Goal: Task Accomplishment & Management: Use online tool/utility

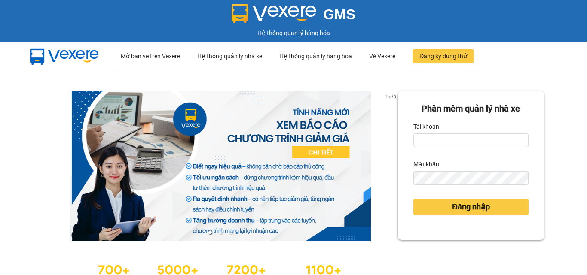
click at [443, 140] on input "Tài khoản" at bounding box center [470, 141] width 115 height 14
click at [454, 138] on input "thanh.caolam" at bounding box center [470, 141] width 115 height 14
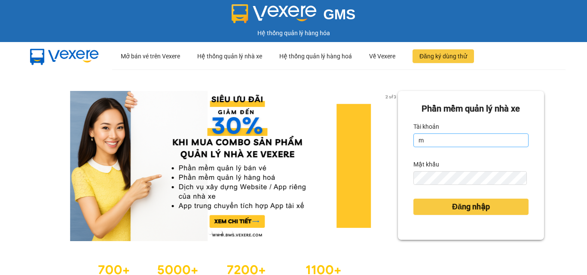
type input "minh.caolam"
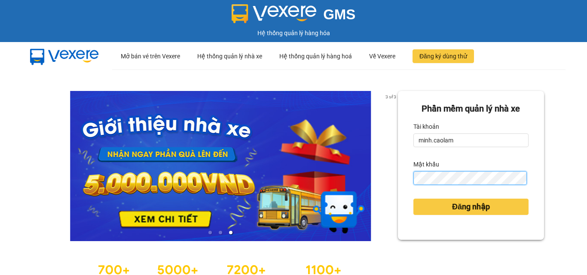
click at [413, 199] on button "Đăng nhập" at bounding box center [470, 207] width 115 height 16
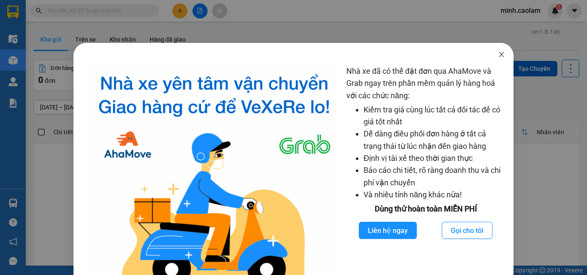
drag, startPoint x: 496, startPoint y: 55, endPoint x: 471, endPoint y: 40, distance: 29.3
click at [499, 55] on icon "close" at bounding box center [501, 54] width 5 height 5
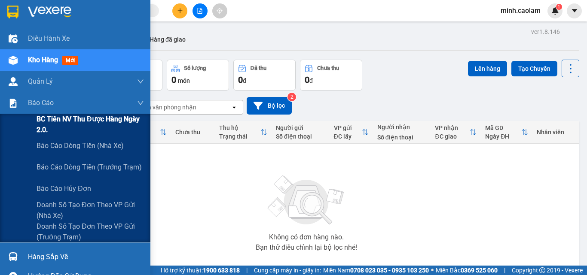
click at [58, 130] on span "BC Tiền NV thu được hàng ngày 2.0." at bounding box center [90, 124] width 107 height 21
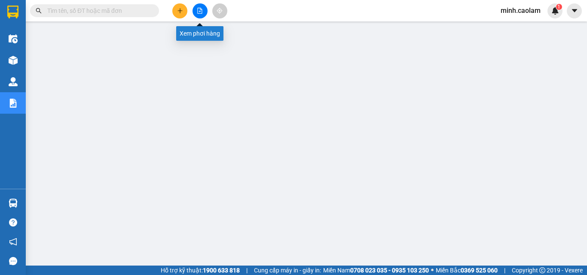
click at [206, 7] on button at bounding box center [199, 10] width 15 height 15
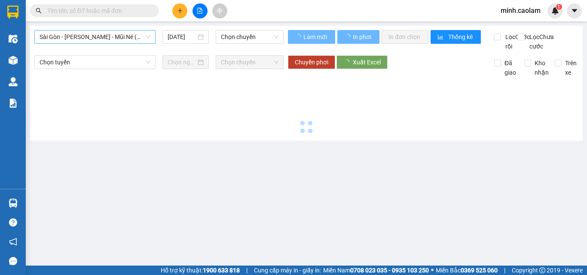
click at [111, 34] on span "Sài Gòn - [PERSON_NAME] - Mũi Né (CT Ông Đồn)" at bounding box center [95, 36] width 111 height 13
type input "[DATE]"
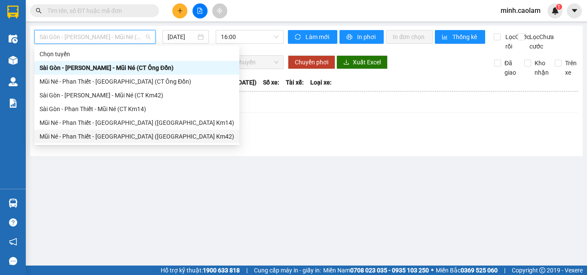
click at [95, 140] on div "Mũi Né - Phan Thiết - [GEOGRAPHIC_DATA] ([GEOGRAPHIC_DATA] Km42)" at bounding box center [137, 136] width 195 height 9
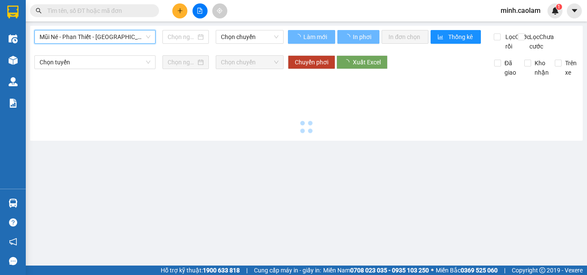
type input "[DATE]"
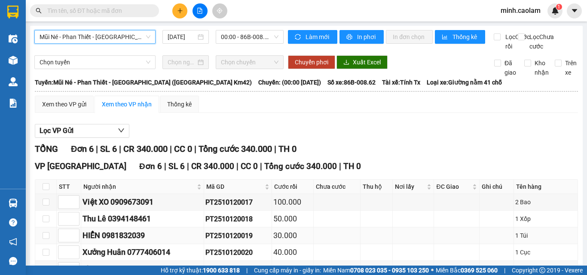
scroll to position [82, 0]
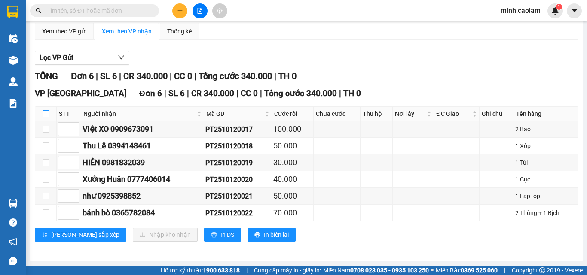
click at [45, 111] on input "checkbox" at bounding box center [46, 113] width 7 height 7
checkbox input "true"
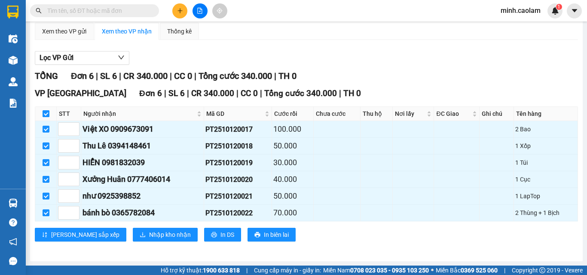
checkbox input "true"
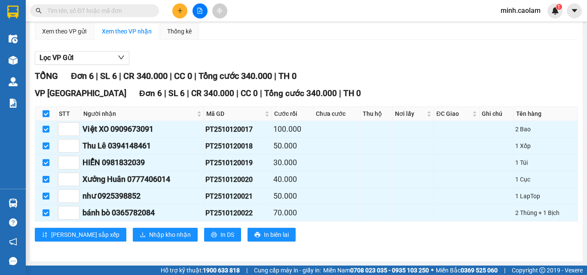
checkbox input "true"
drag, startPoint x: 134, startPoint y: 227, endPoint x: 133, endPoint y: 232, distance: 4.8
click at [134, 229] on div "VP [GEOGRAPHIC_DATA] 6 | SL 6 | CR 340.000 | CC 0 | Tổng cước 340.000 | TH 0 ST…" at bounding box center [306, 167] width 543 height 161
click at [149, 235] on span "Nhập kho nhận" at bounding box center [170, 234] width 42 height 9
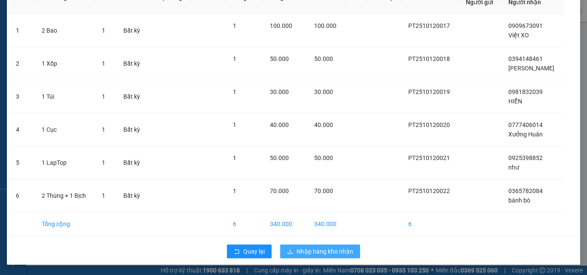
scroll to position [58, 0]
click at [301, 248] on span "Nhập hàng kho nhận" at bounding box center [324, 251] width 57 height 9
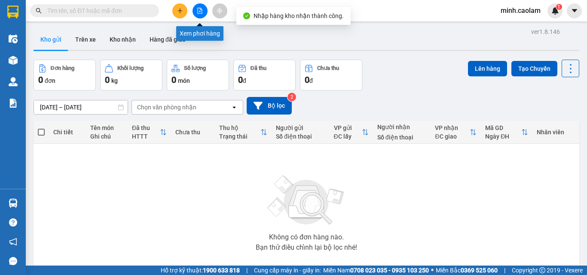
click at [198, 11] on icon "file-add" at bounding box center [200, 11] width 6 height 6
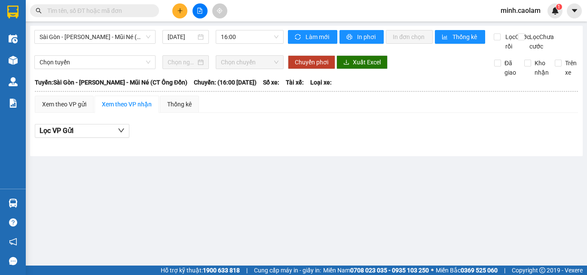
click at [106, 39] on span "Sài Gòn - [PERSON_NAME] - Mũi Né (CT Ông Đồn)" at bounding box center [95, 36] width 111 height 13
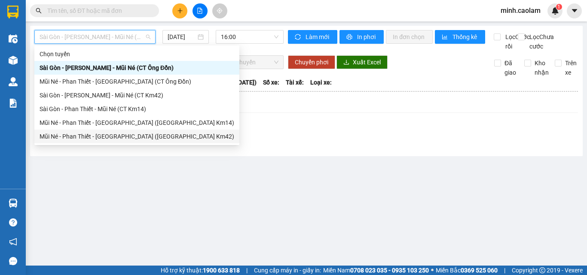
click at [95, 133] on div "Mũi Né - Phan Thiết - [GEOGRAPHIC_DATA] ([GEOGRAPHIC_DATA] Km42)" at bounding box center [137, 136] width 195 height 9
type input "[DATE]"
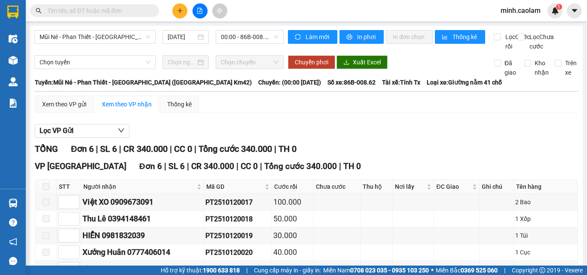
click at [89, 44] on div "Mũi Né - Phan Thiết - [GEOGRAPHIC_DATA] ([GEOGRAPHIC_DATA] Km42) [DATE] 00:00 -…" at bounding box center [158, 40] width 249 height 21
click at [102, 43] on span "Mũi Né - Phan Thiết - [GEOGRAPHIC_DATA] ([GEOGRAPHIC_DATA] Km42)" at bounding box center [95, 36] width 111 height 13
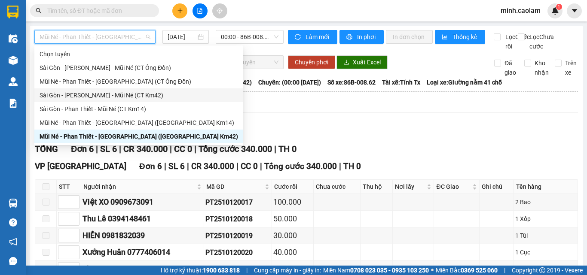
click at [100, 97] on div "Sài Gòn - [PERSON_NAME] - Mũi Né (CT Km42)" at bounding box center [139, 95] width 198 height 9
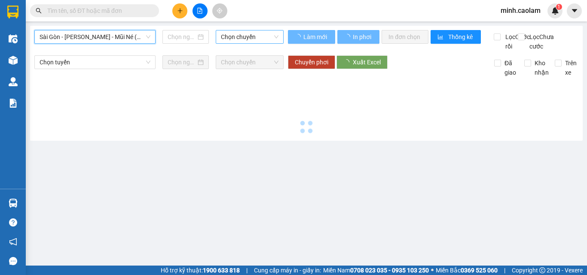
type input "[DATE]"
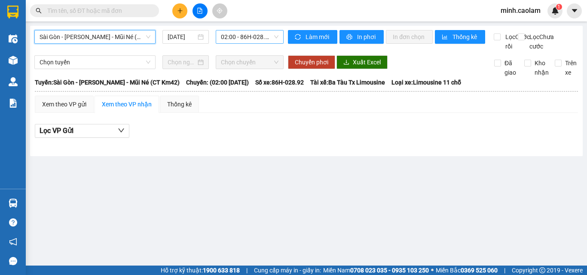
drag, startPoint x: 250, startPoint y: 34, endPoint x: 247, endPoint y: 44, distance: 10.1
click at [249, 38] on span "02:00 - 86H-028.92" at bounding box center [250, 36] width 58 height 13
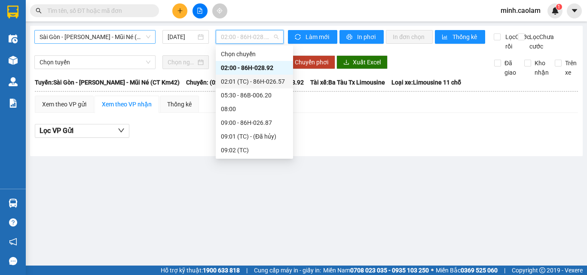
click at [96, 40] on span "Sài Gòn - [PERSON_NAME] - Mũi Né (CT Km42)" at bounding box center [95, 36] width 111 height 13
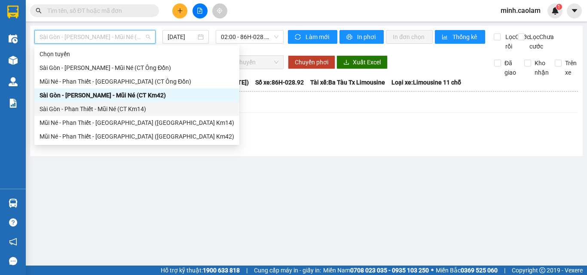
click at [82, 105] on div "Sài Gòn - Phan Thiết - Mũi Né (CT Km14)" at bounding box center [137, 108] width 195 height 9
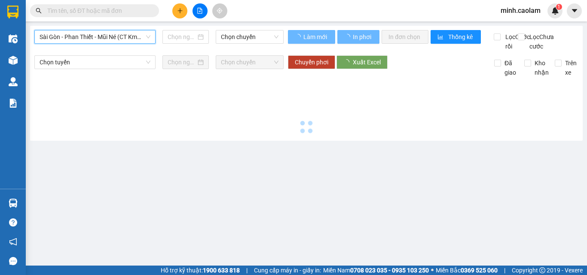
type input "[DATE]"
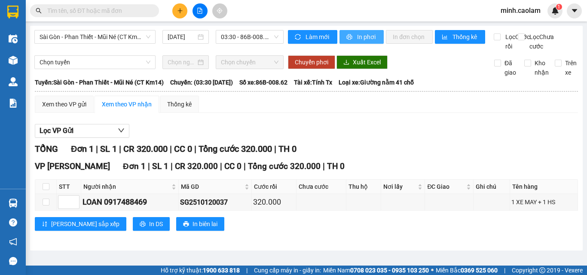
click at [361, 36] on span "In phơi" at bounding box center [367, 36] width 20 height 9
